Goal: Task Accomplishment & Management: Complete application form

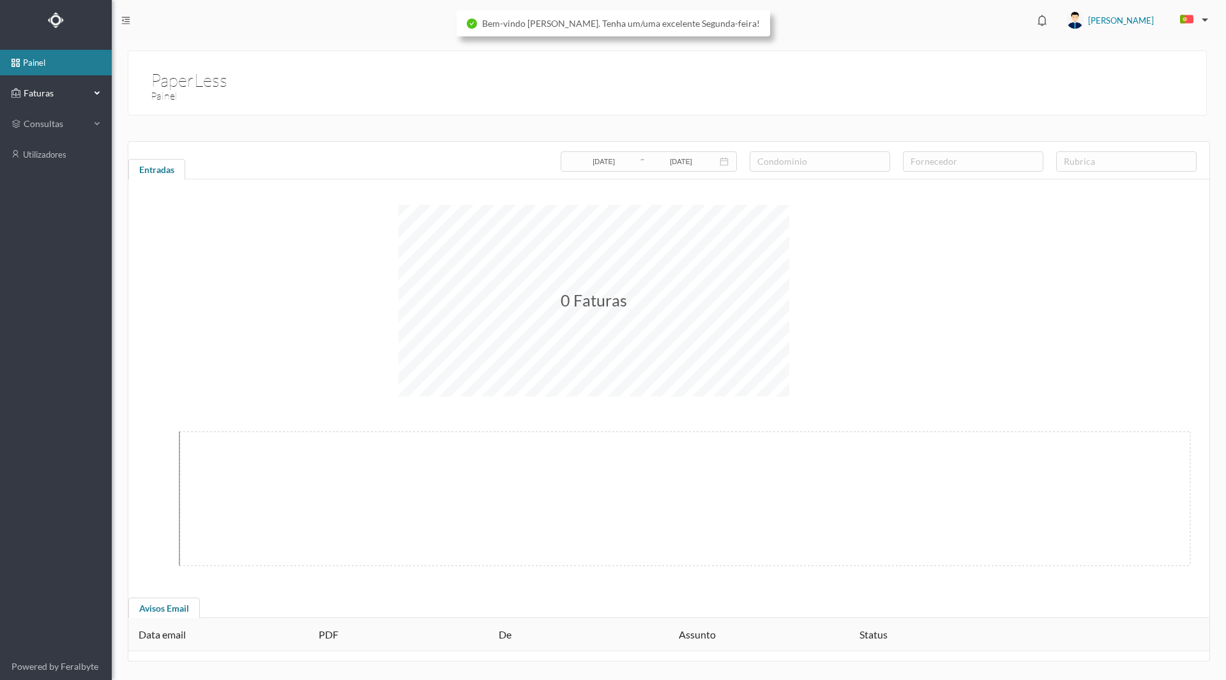
click at [50, 92] on span "Faturas" at bounding box center [55, 93] width 70 height 13
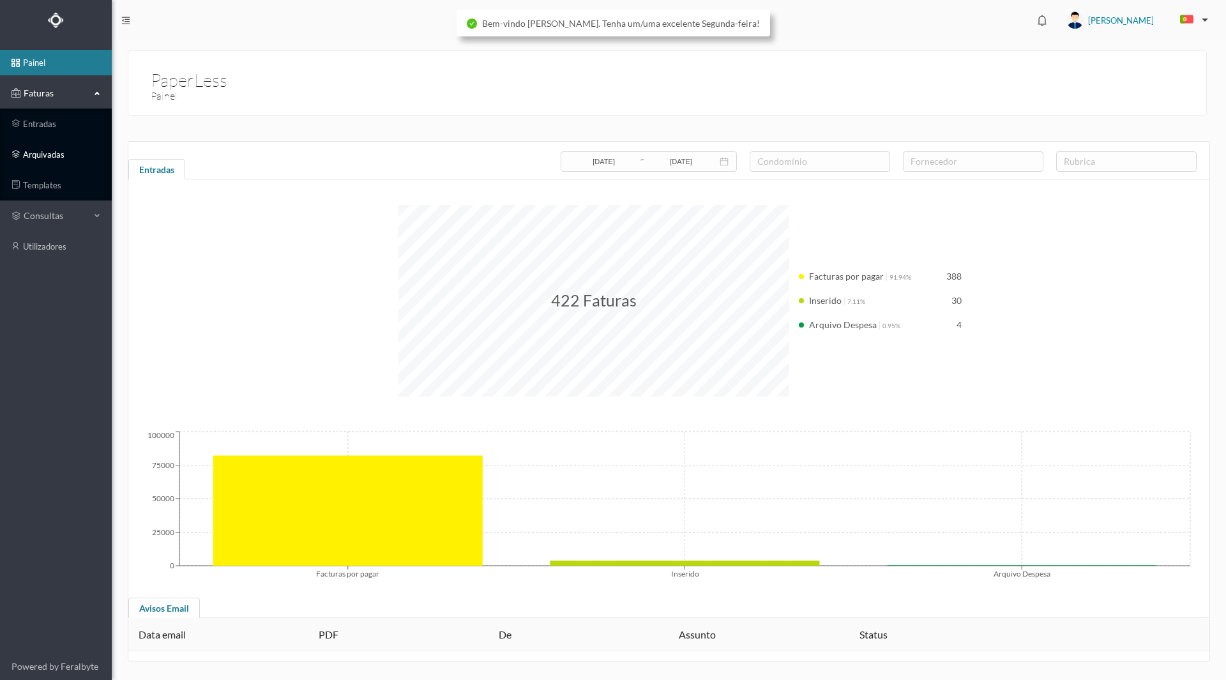
click at [49, 152] on link "arquivadas" at bounding box center [56, 155] width 112 height 26
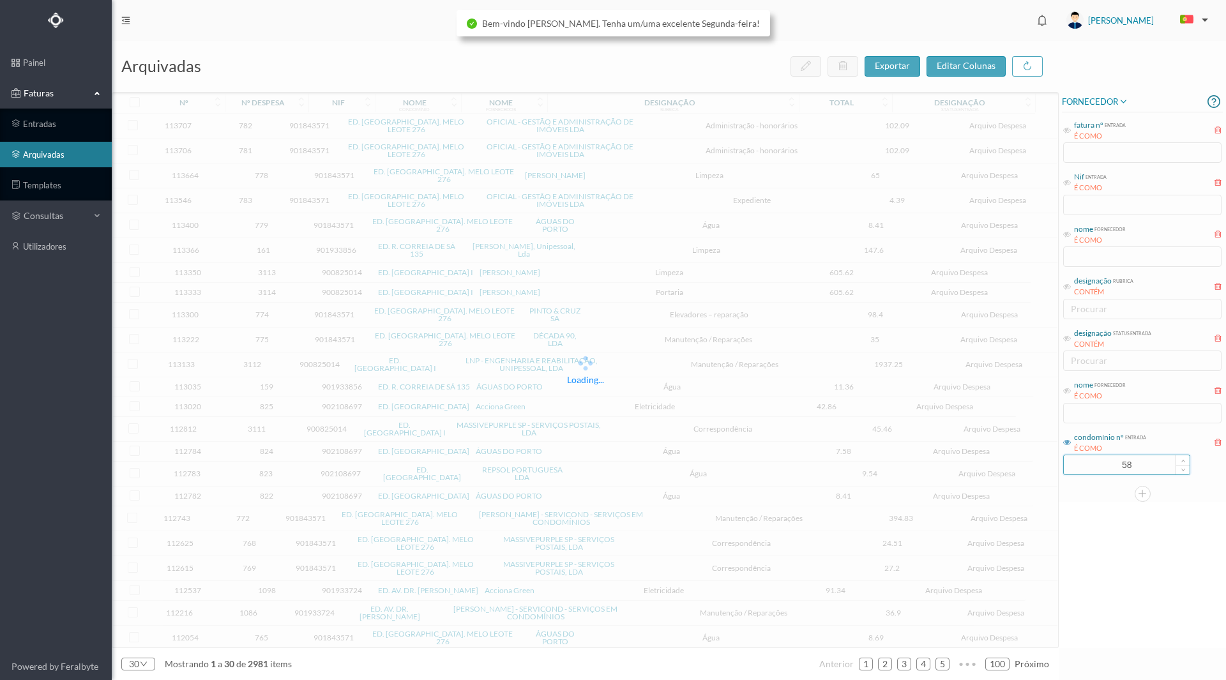
click at [1113, 474] on input "58" at bounding box center [1127, 464] width 126 height 19
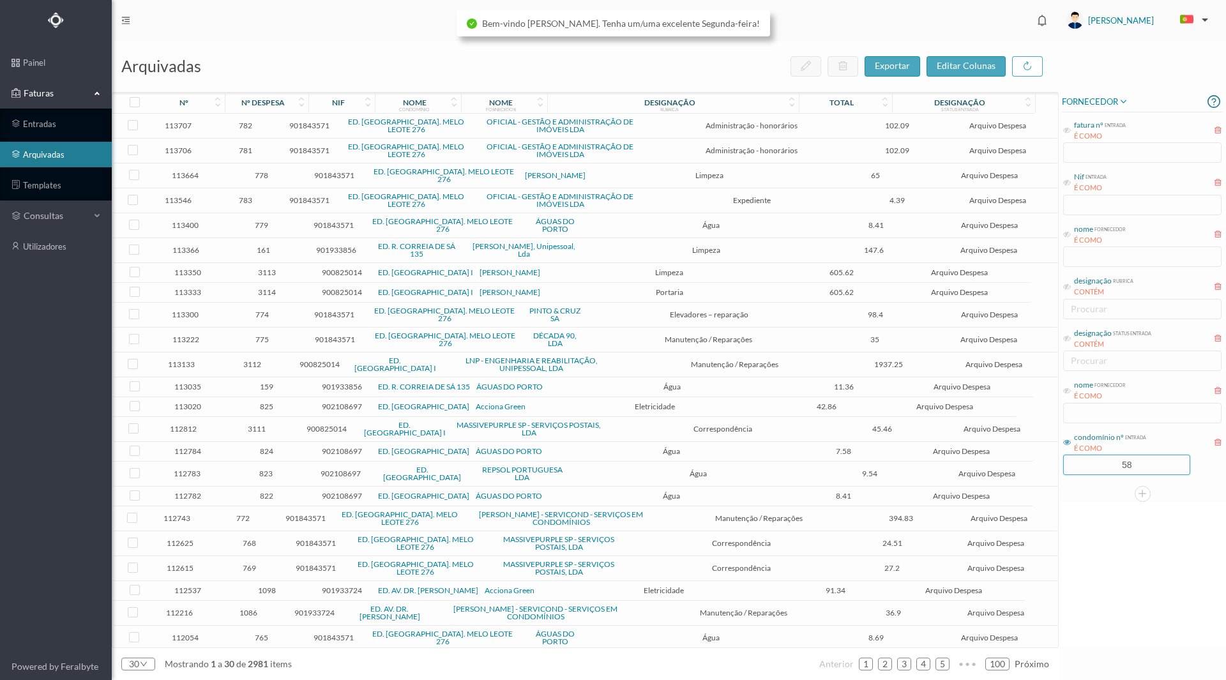
drag, startPoint x: 1089, startPoint y: 468, endPoint x: 1191, endPoint y: 453, distance: 103.9
click at [1191, 453] on div "condomínio nº entrada É COMO 58" at bounding box center [1142, 453] width 161 height 48
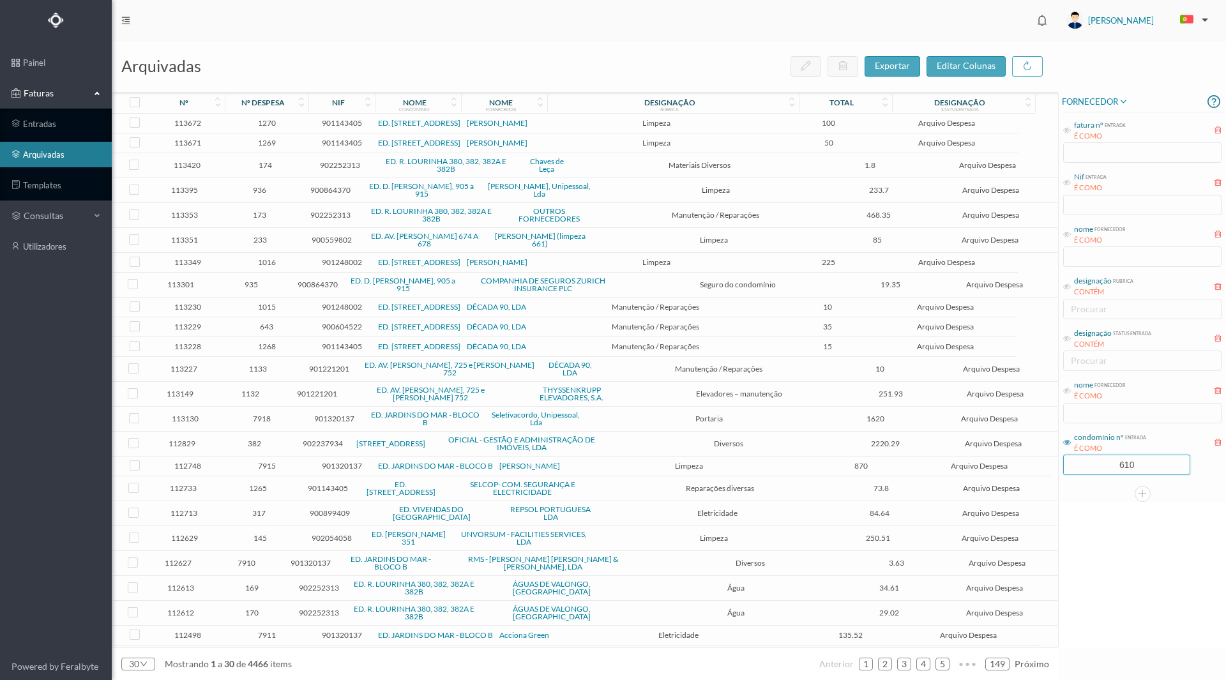
type input "610"
click at [1134, 544] on div "FORNECEDOR fatura nº entrada É COMO Nif entrada É COMO nome fornecedor É COMO d…" at bounding box center [1142, 370] width 167 height 556
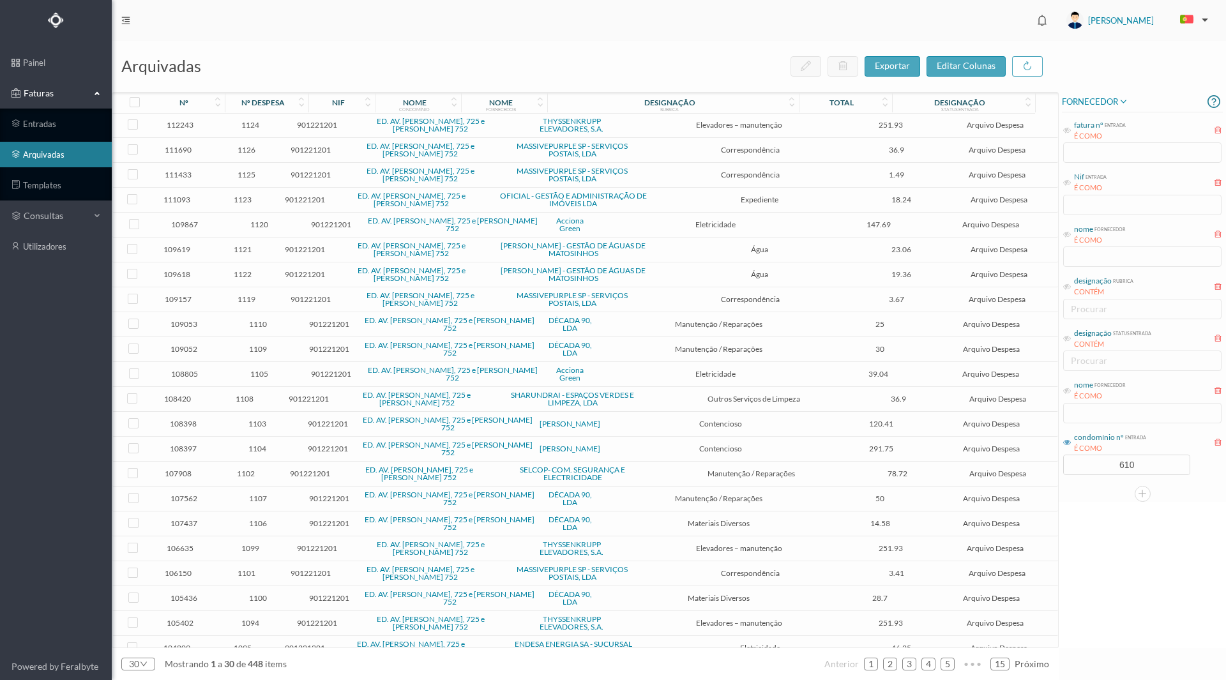
scroll to position [213, 0]
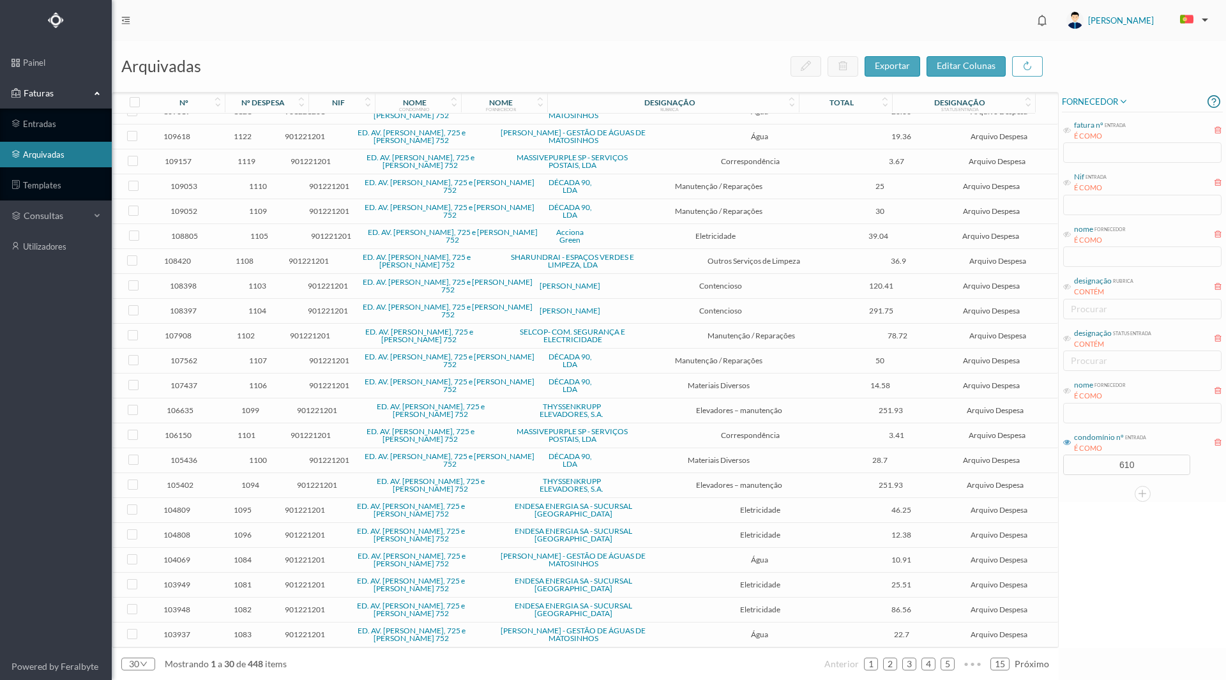
click at [1106, 404] on div "nome fornecedor É COMO" at bounding box center [1142, 401] width 161 height 48
click at [1068, 389] on icon at bounding box center [1067, 391] width 8 height 8
click at [1085, 421] on input "text" at bounding box center [1142, 413] width 158 height 20
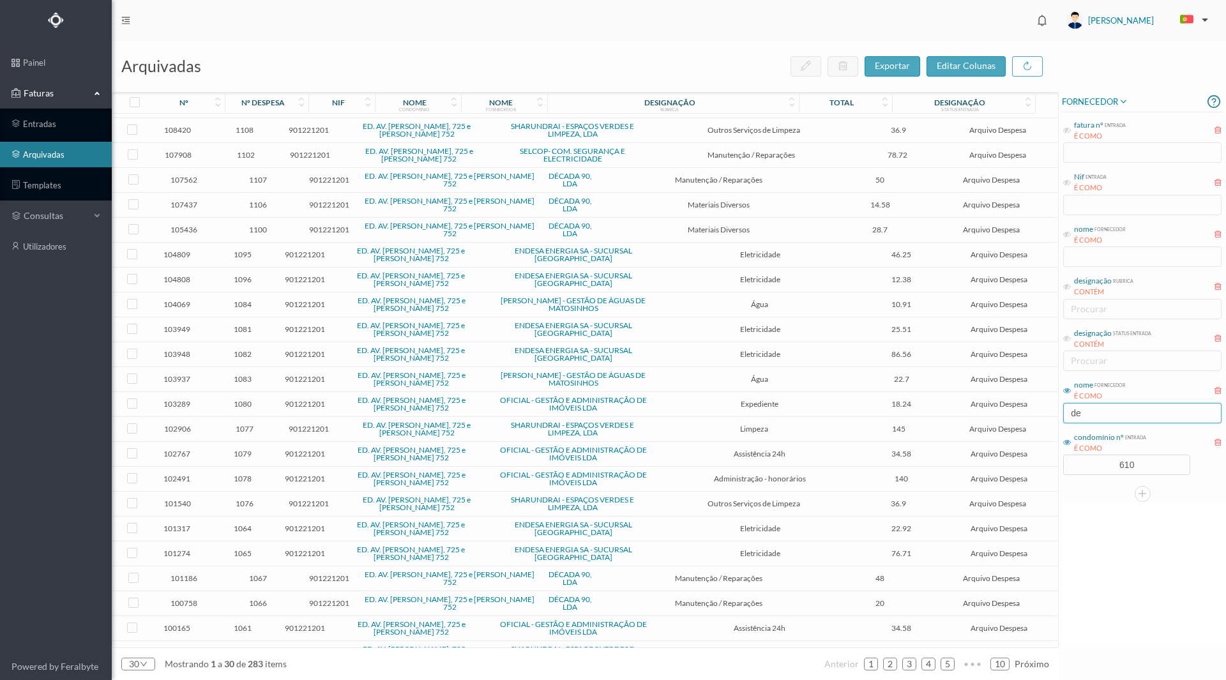
scroll to position [0, 0]
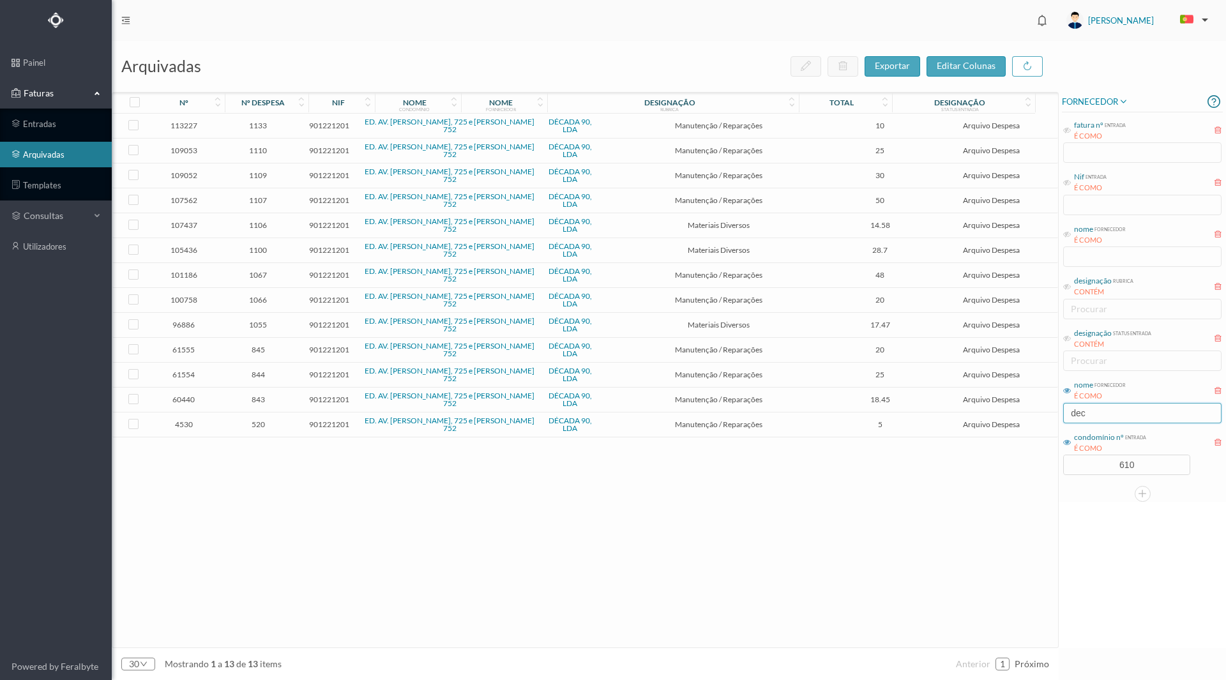
type input "dec"
click at [261, 274] on span "1067" at bounding box center [258, 275] width 72 height 10
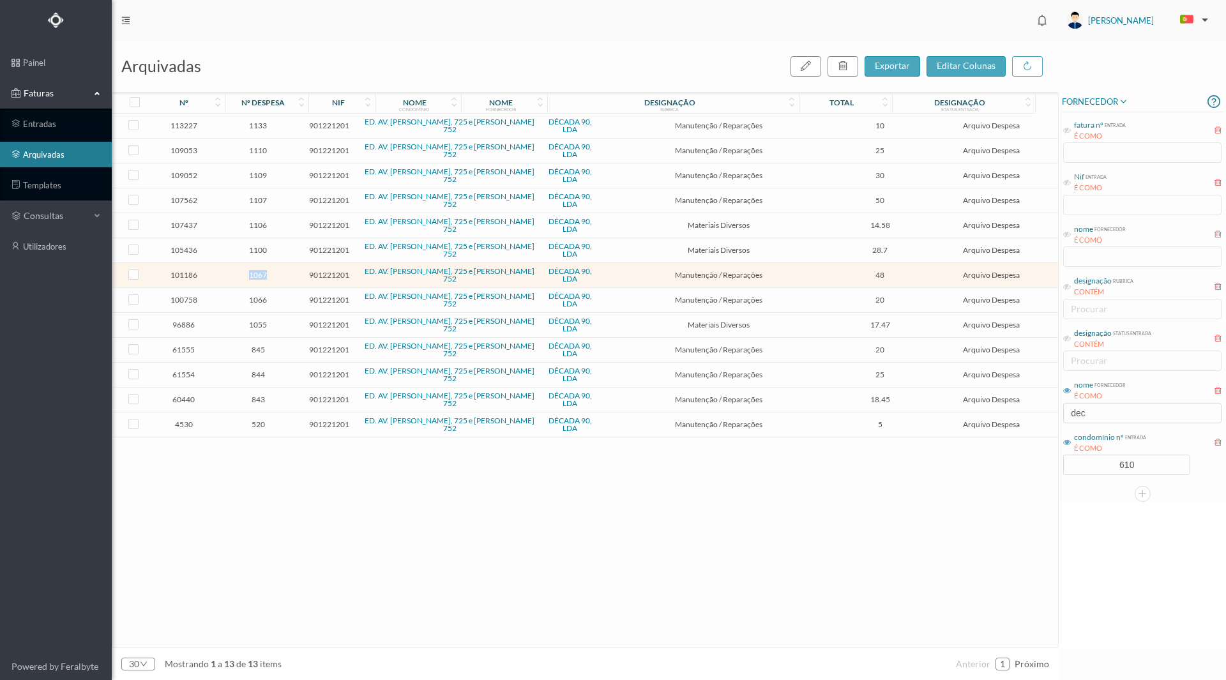
click at [261, 274] on span "1067" at bounding box center [258, 275] width 72 height 10
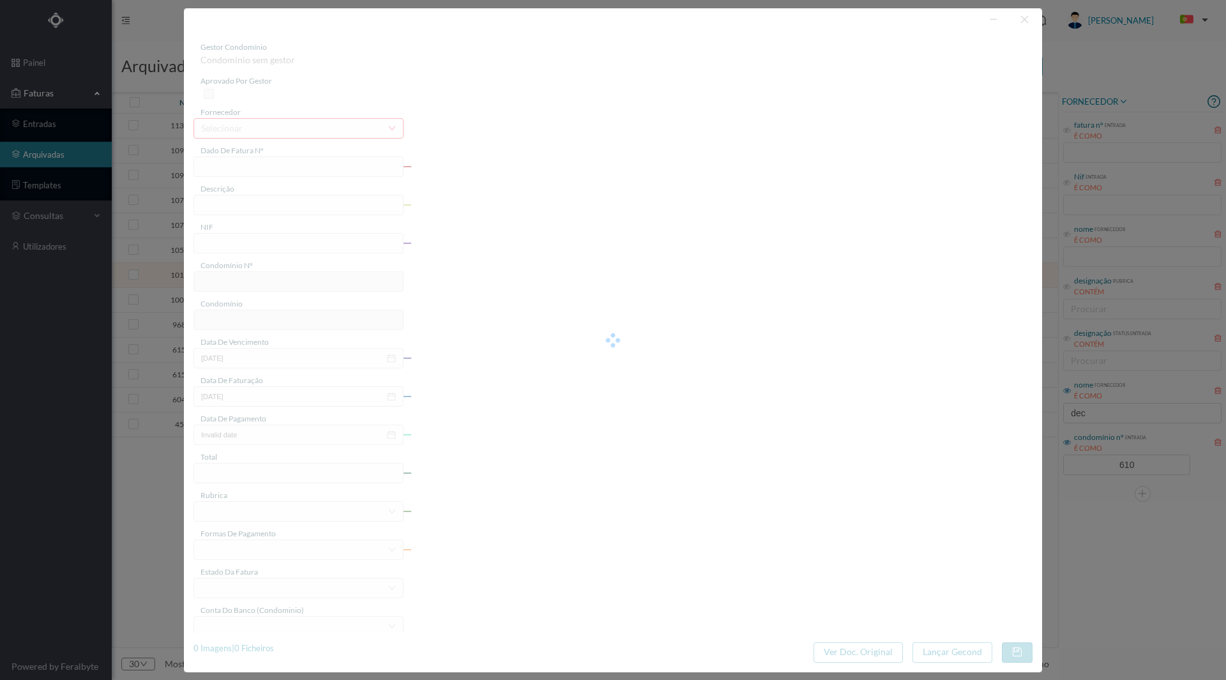
type input "FT 2025A1/640"
type input "Afinação porta de entrada"
type input "901221201"
type input "[DATE]"
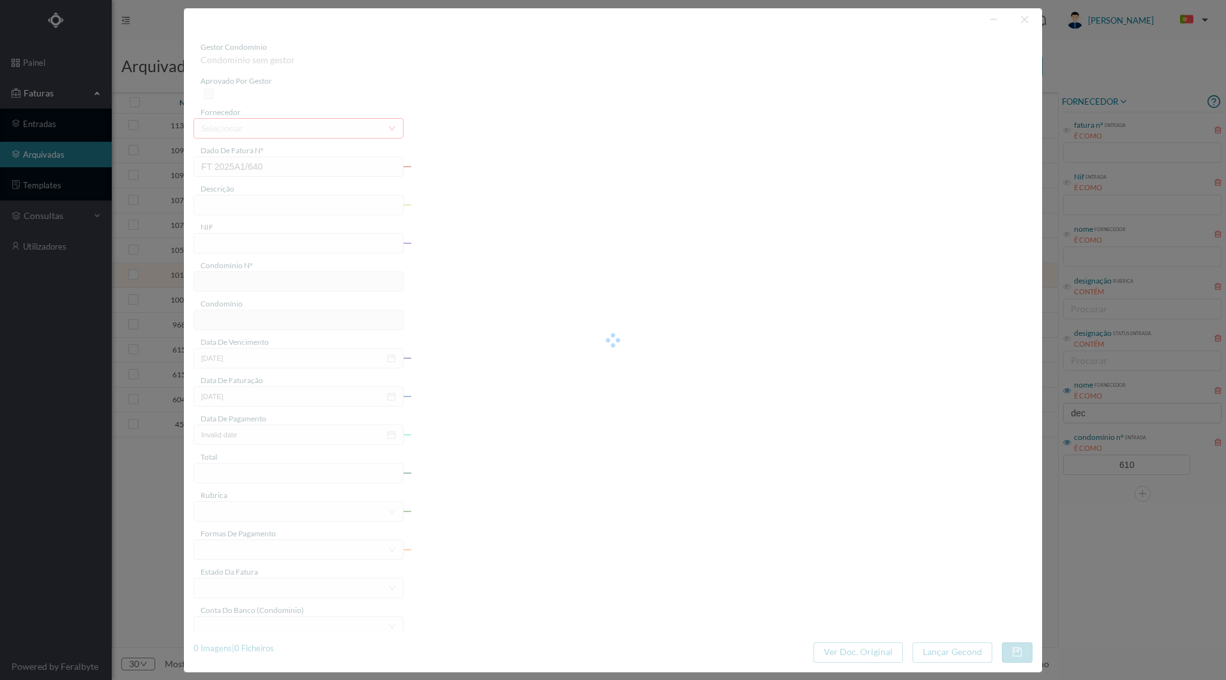
type input "[DATE]"
type input "48.00"
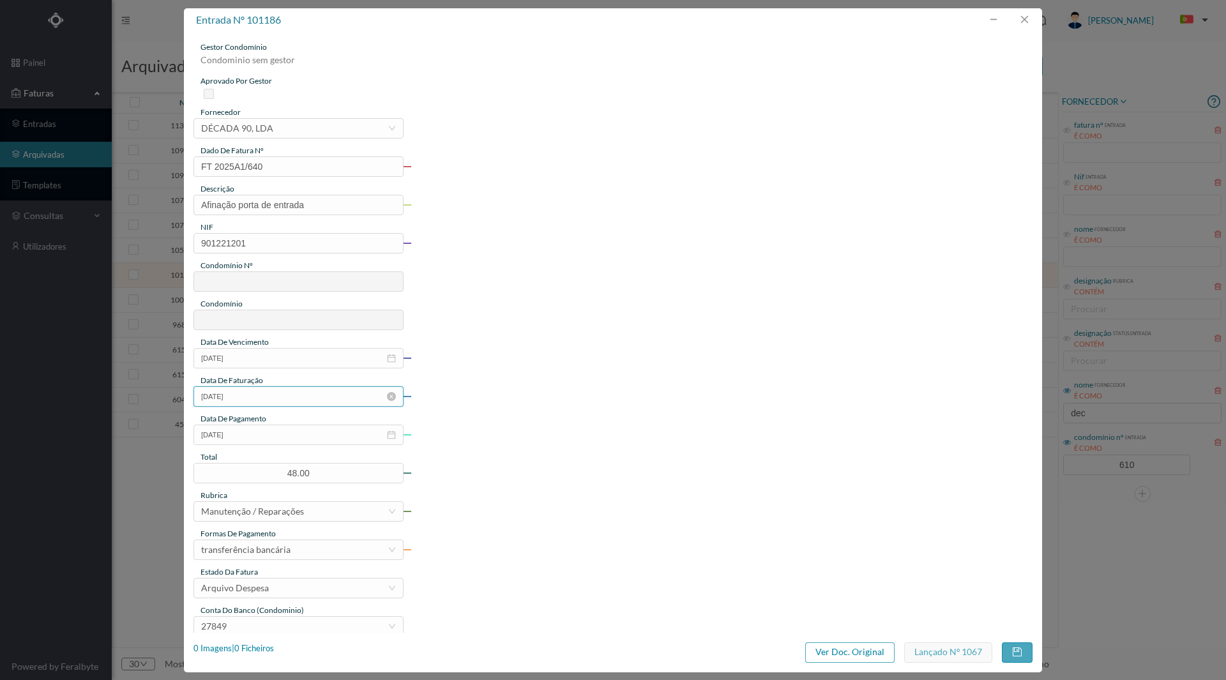
type input "610"
type input "ED. AV. [PERSON_NAME], 725 e [PERSON_NAME] 752"
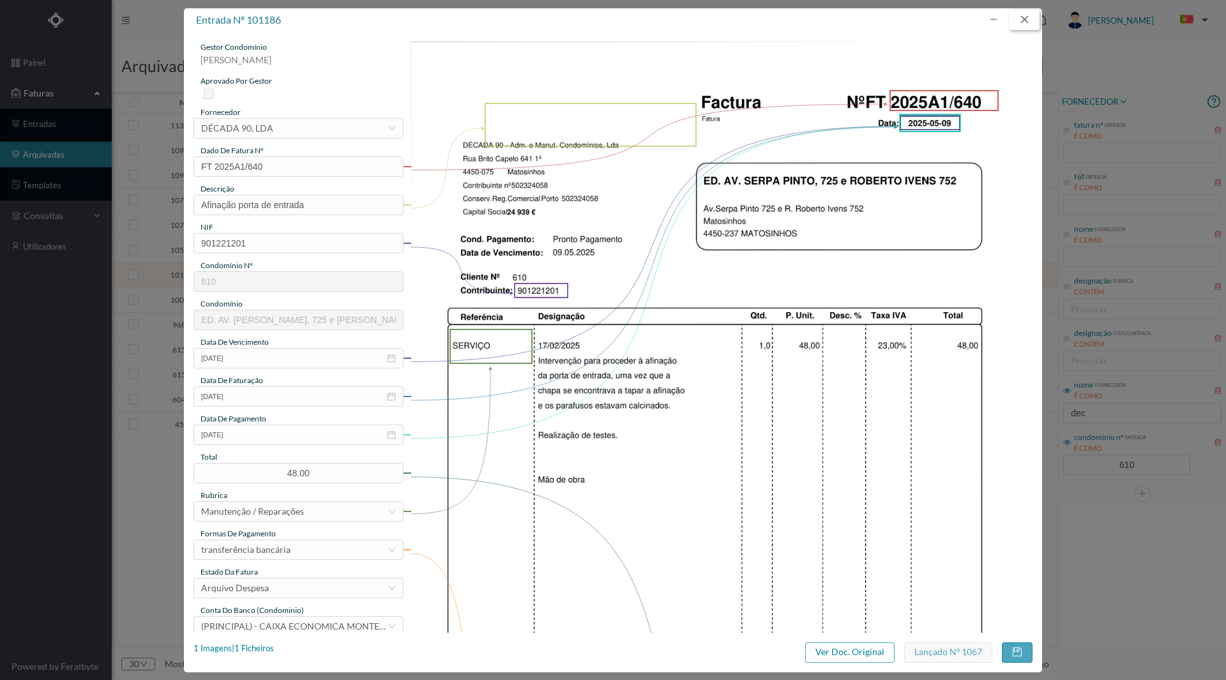
click at [1022, 26] on button "button" at bounding box center [1024, 20] width 31 height 20
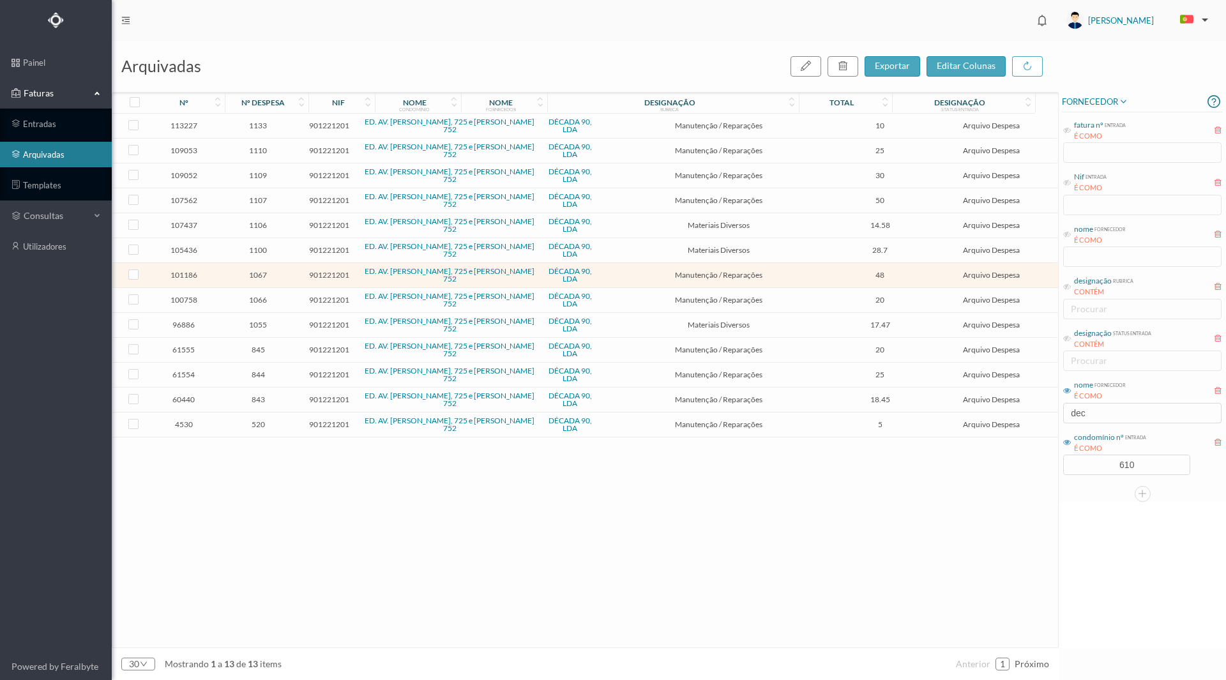
click at [264, 301] on span "1066" at bounding box center [258, 300] width 72 height 10
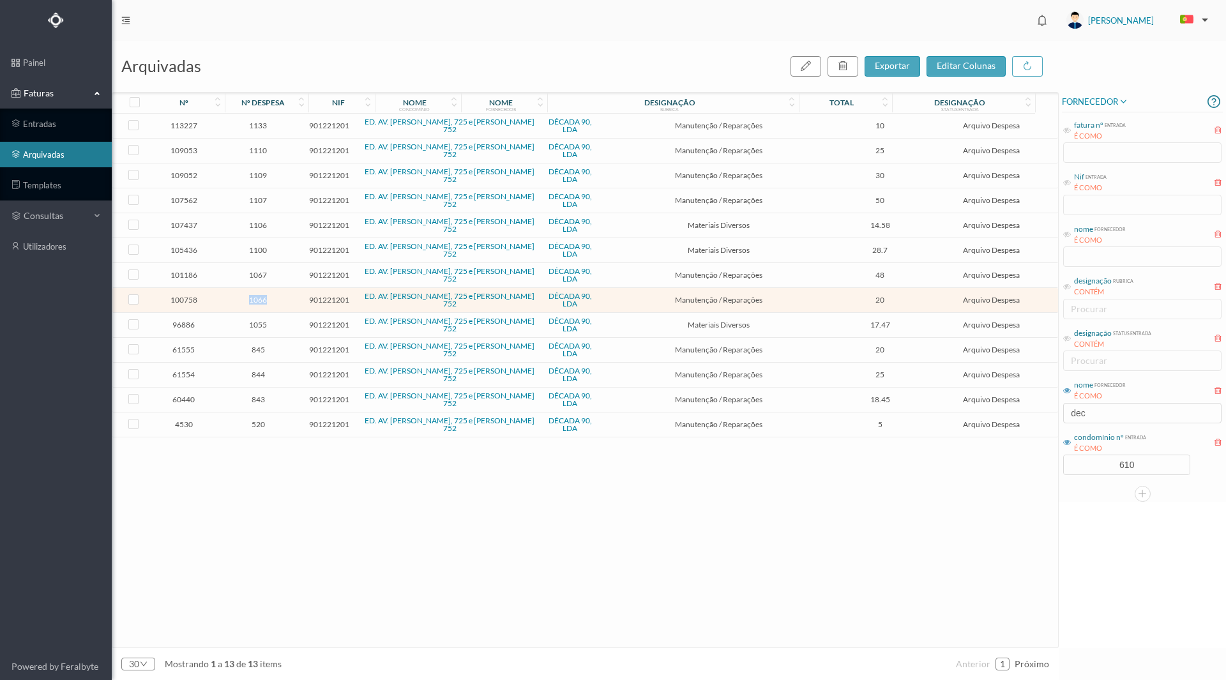
click at [264, 301] on span "1066" at bounding box center [258, 300] width 72 height 10
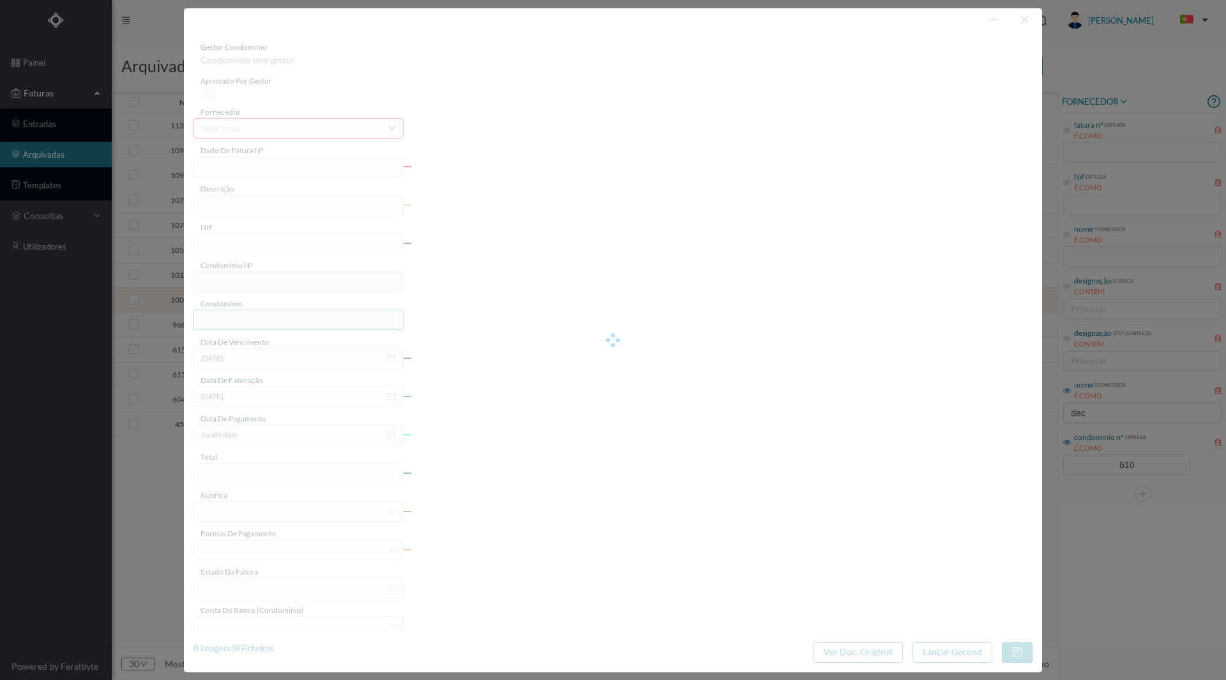
type input "FT 2025A1/533"
type input "Reparação porta entrada"
type input "901221201"
type input "[DATE]"
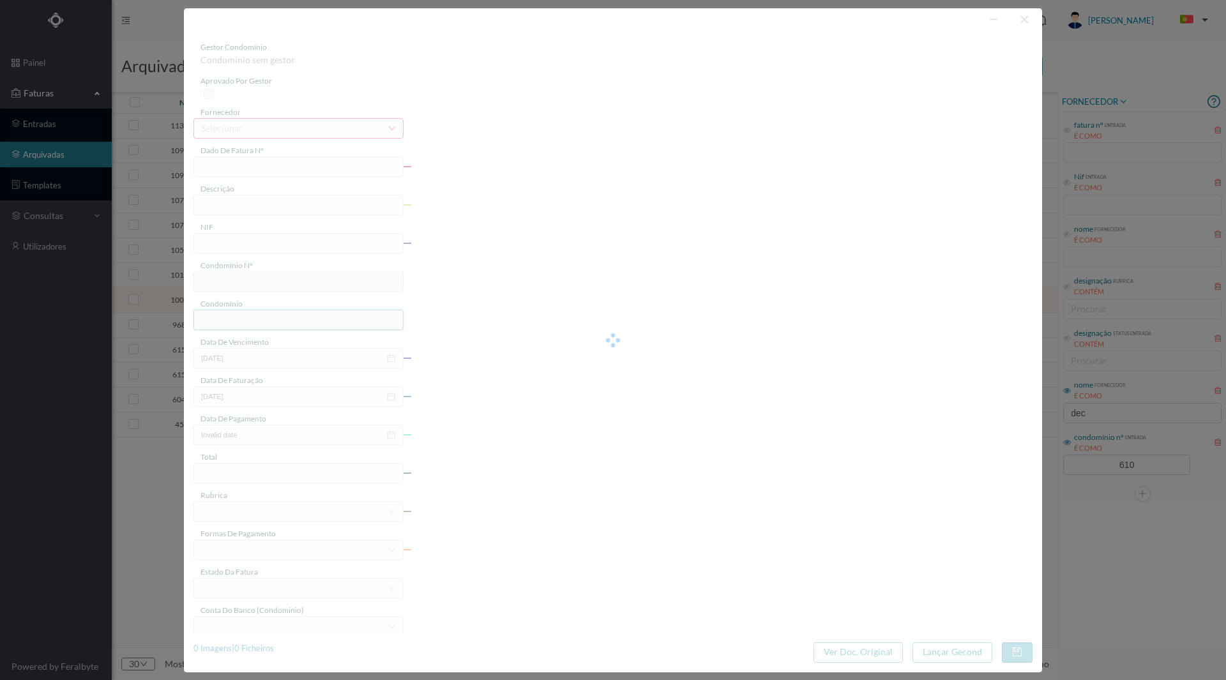
type input "[DATE]"
type input "20.00"
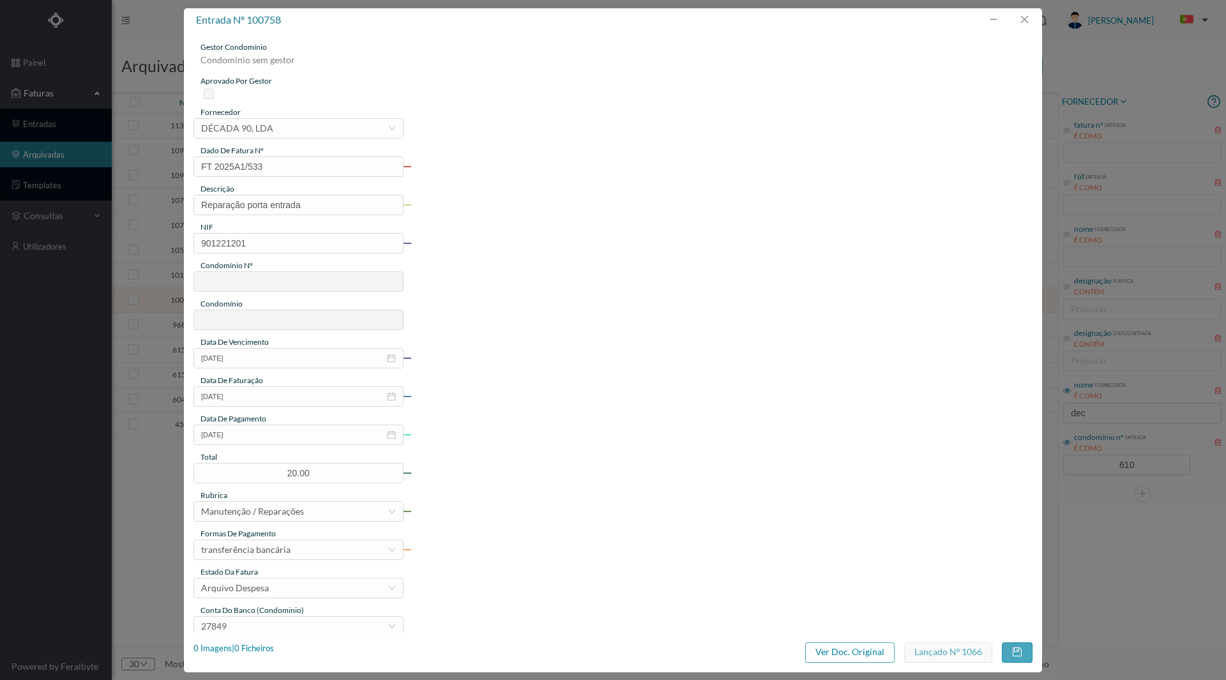
type input "610"
type input "ED. AV. [PERSON_NAME], 725 e [PERSON_NAME] 752"
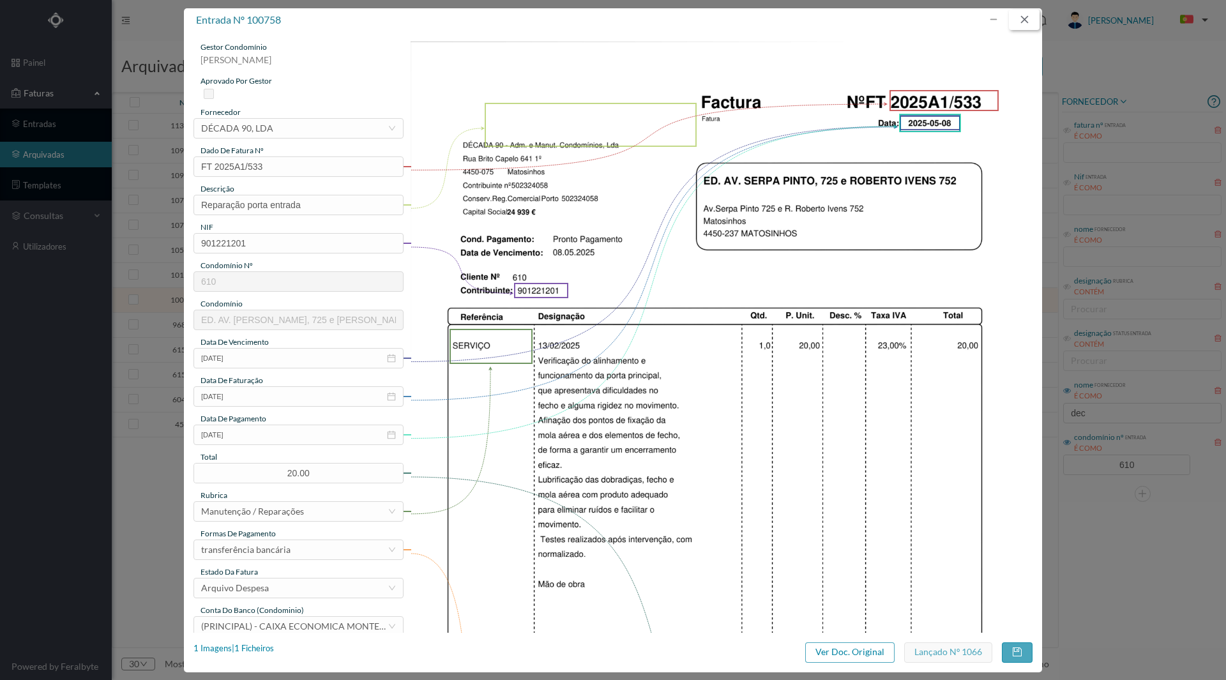
click at [1026, 23] on button "button" at bounding box center [1024, 20] width 31 height 20
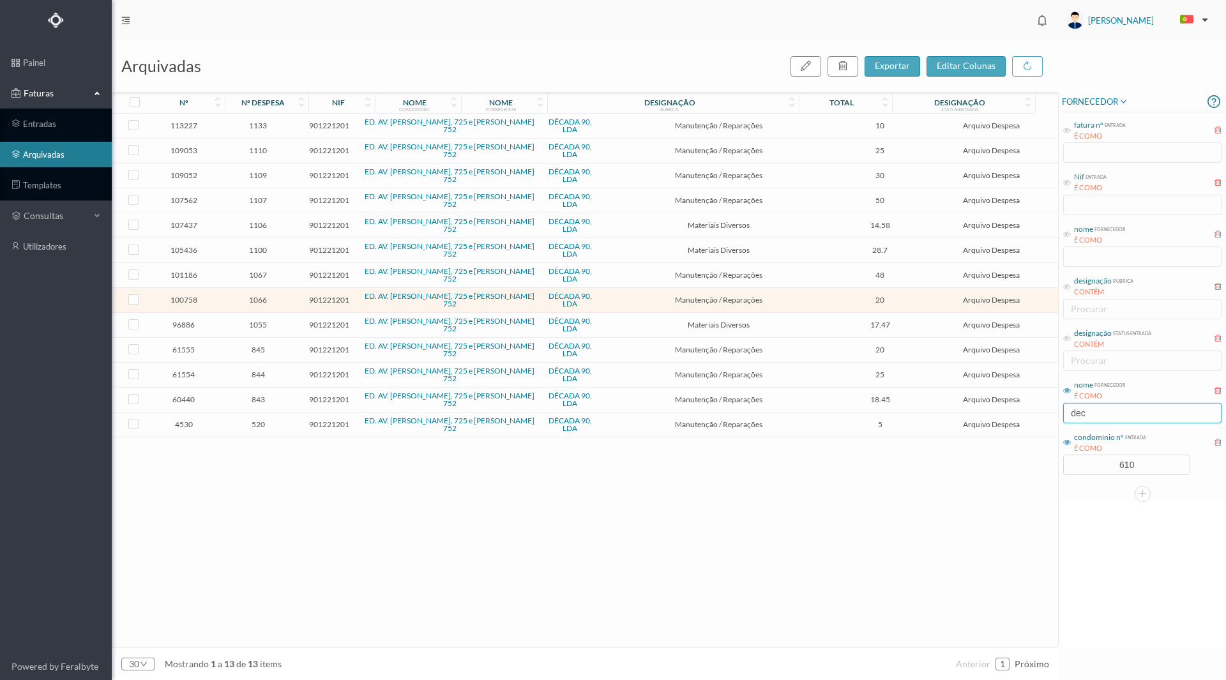
drag, startPoint x: 1094, startPoint y: 414, endPoint x: 979, endPoint y: 409, distance: 115.7
click at [979, 409] on div "arquivadas exportar editar colunas nº nº despesa nif nome condomínio nome forne…" at bounding box center [669, 360] width 1114 height 639
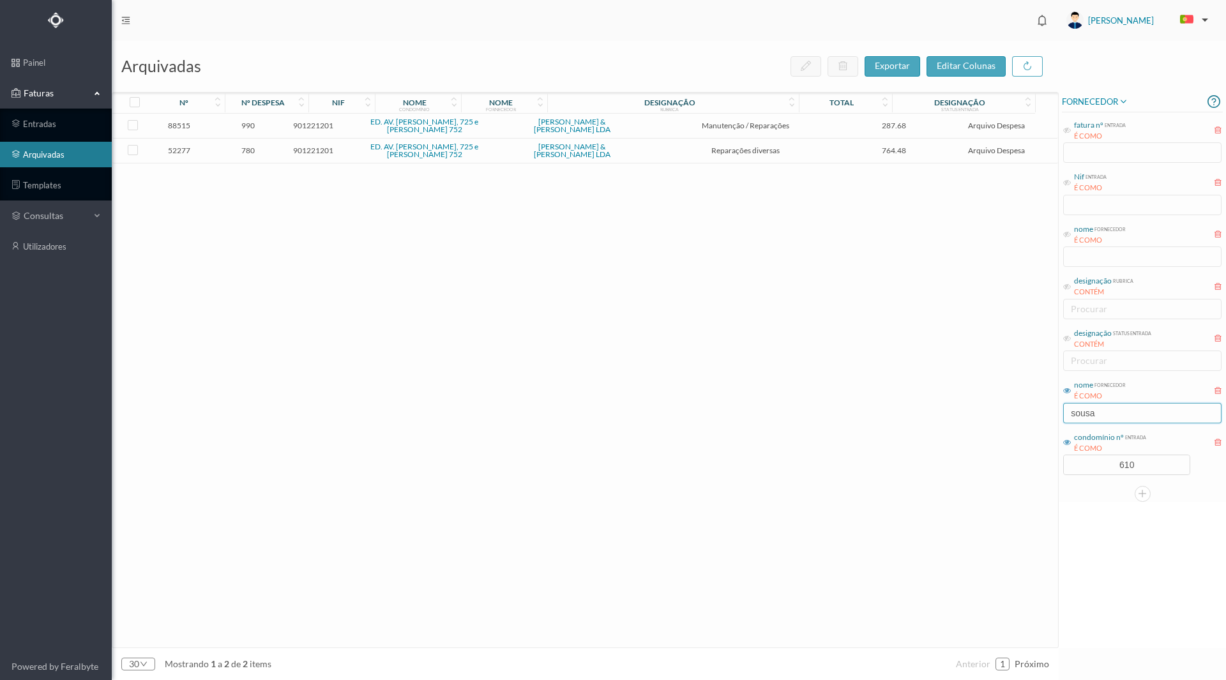
type input "sousa"
click at [257, 129] on span "990" at bounding box center [248, 126] width 66 height 10
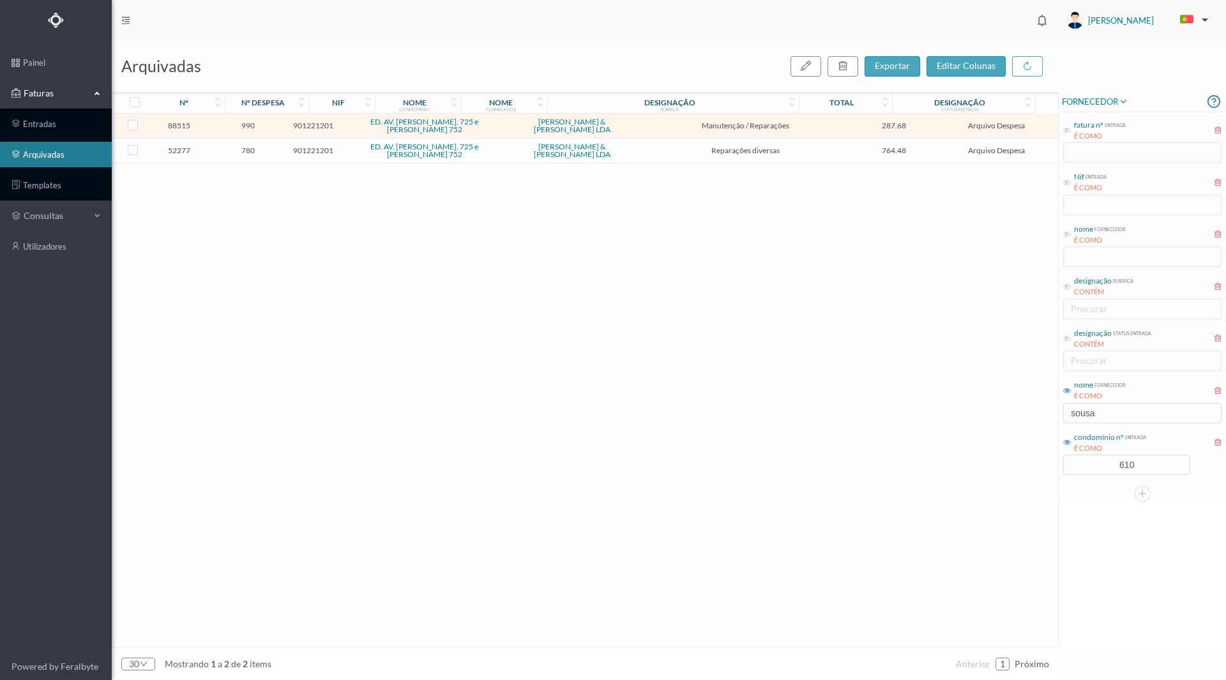
click at [256, 128] on span "990" at bounding box center [248, 126] width 66 height 10
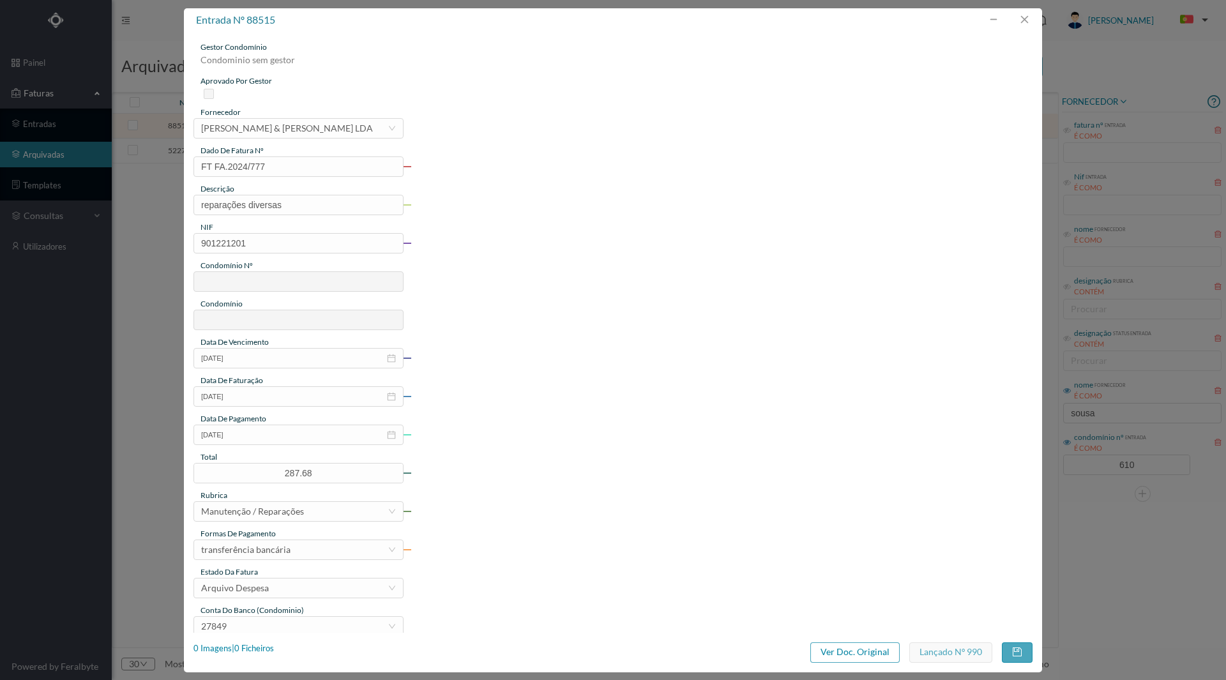
type input "610"
type input "ED. AV. [PERSON_NAME], 725 e [PERSON_NAME] 752"
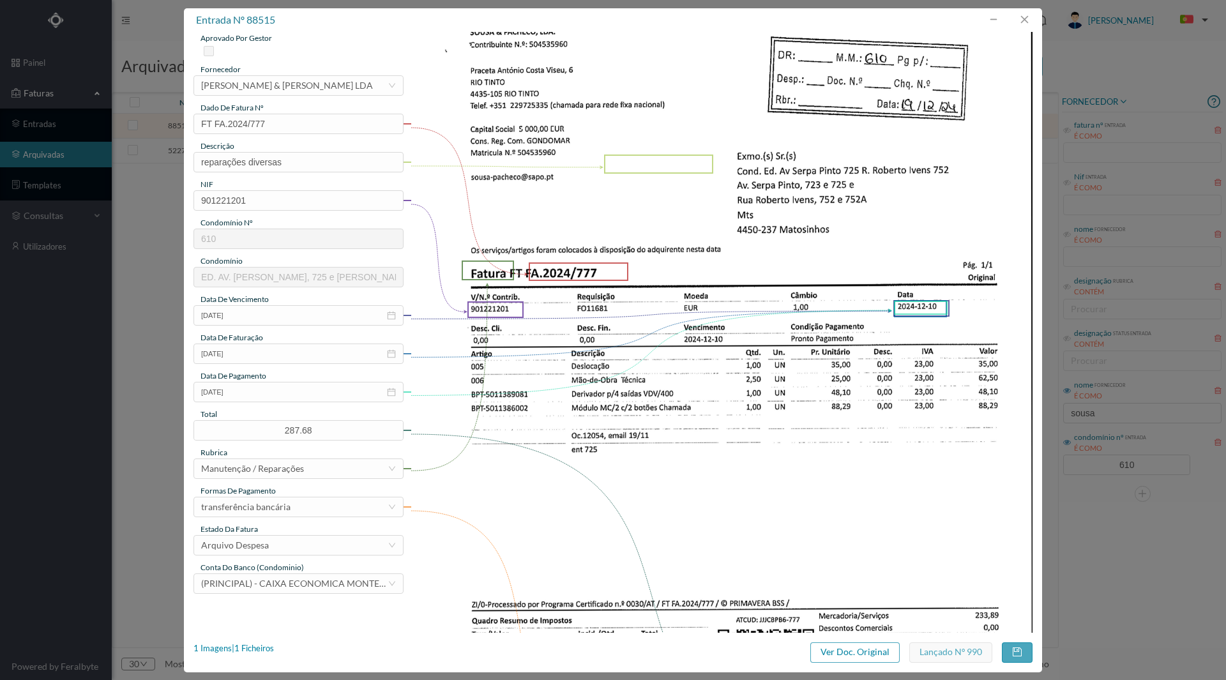
scroll to position [38, 0]
